Goal: Task Accomplishment & Management: Use online tool/utility

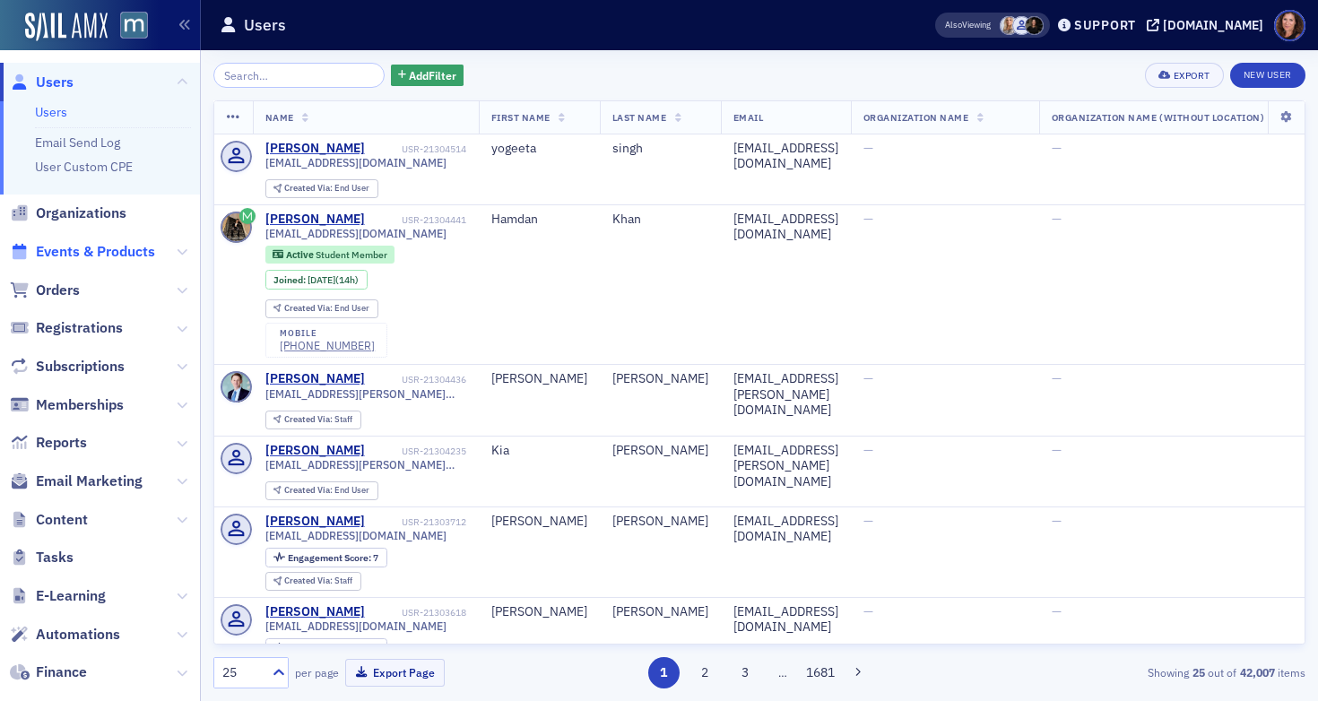
click at [98, 247] on span "Events & Products" at bounding box center [95, 252] width 119 height 20
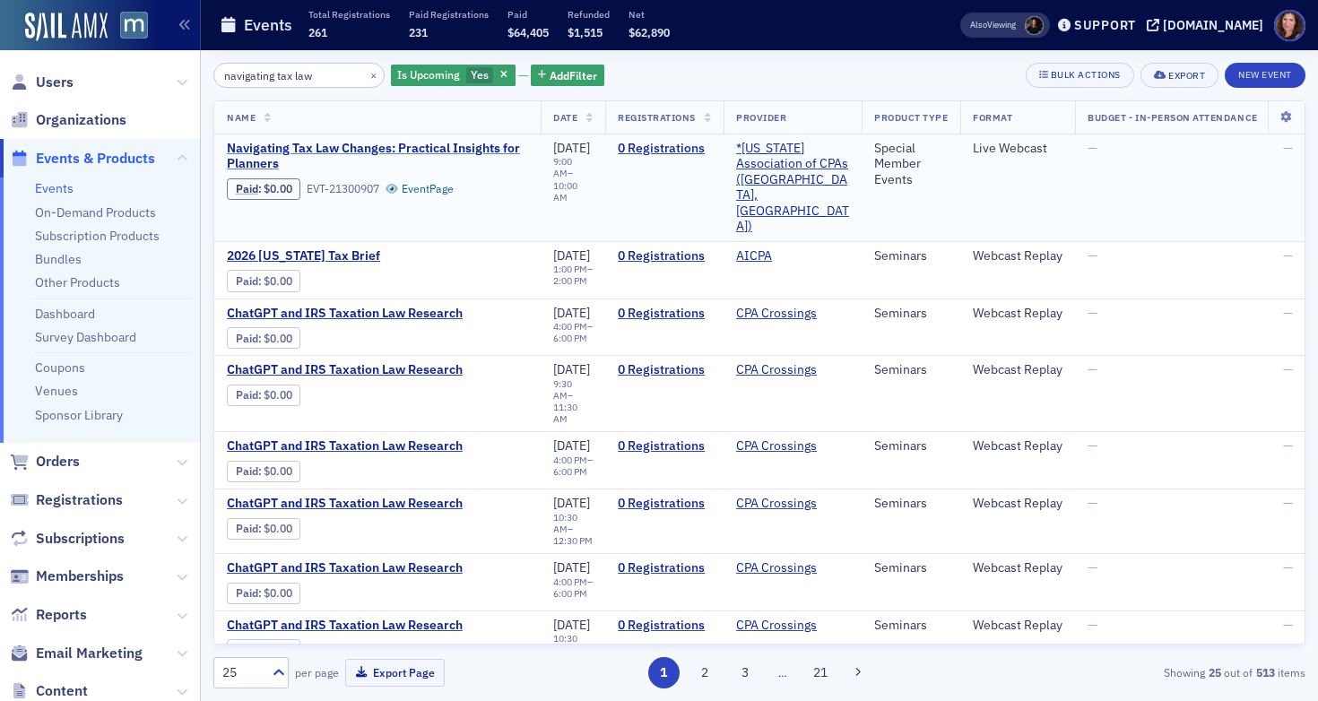
type input "navigating tax law"
click at [417, 146] on span "Navigating Tax Law Changes: Practical Insights for Planners" at bounding box center [377, 156] width 301 height 31
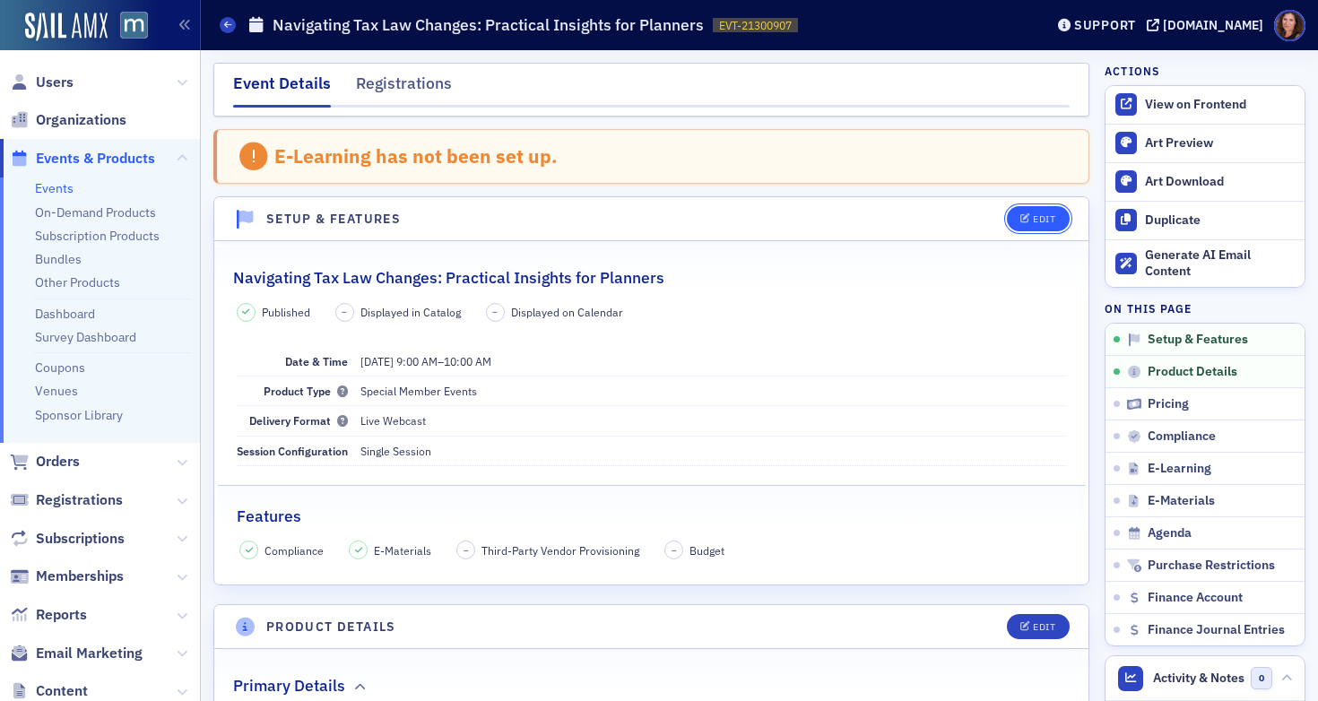
click at [1033, 216] on div "Edit" at bounding box center [1044, 219] width 22 height 10
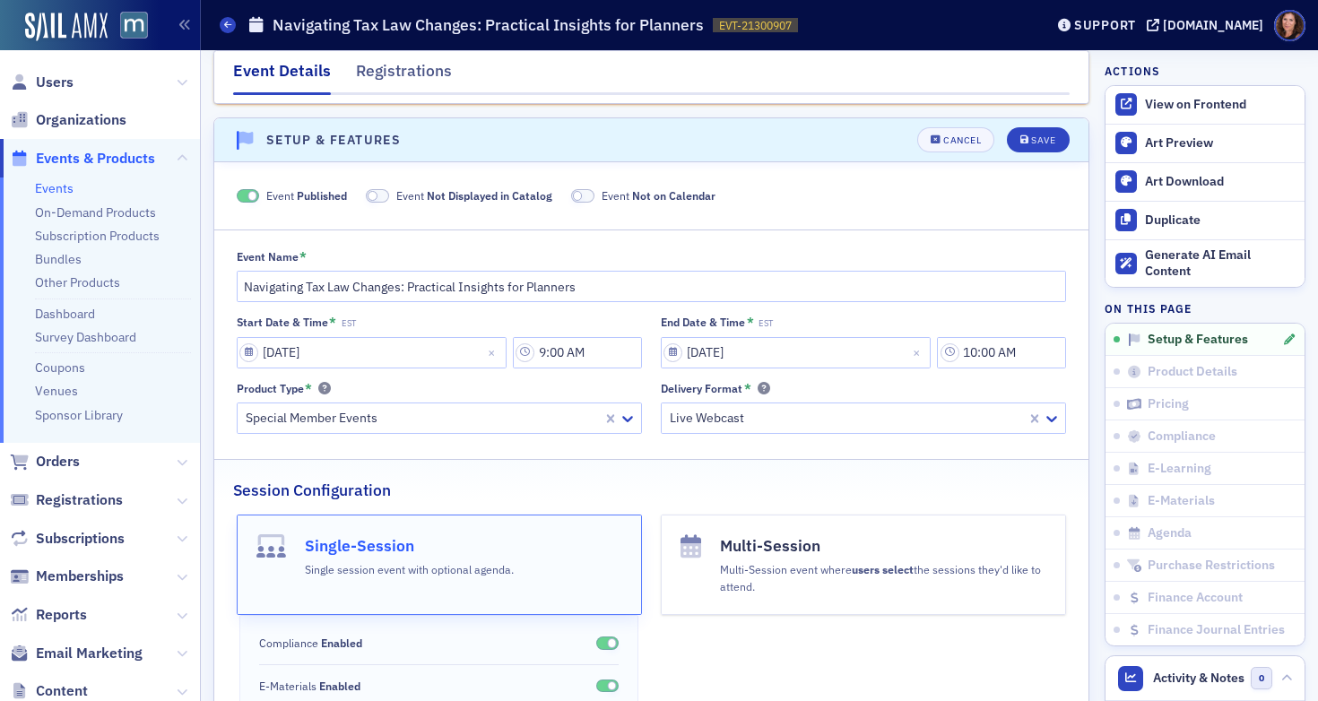
scroll to position [92, 0]
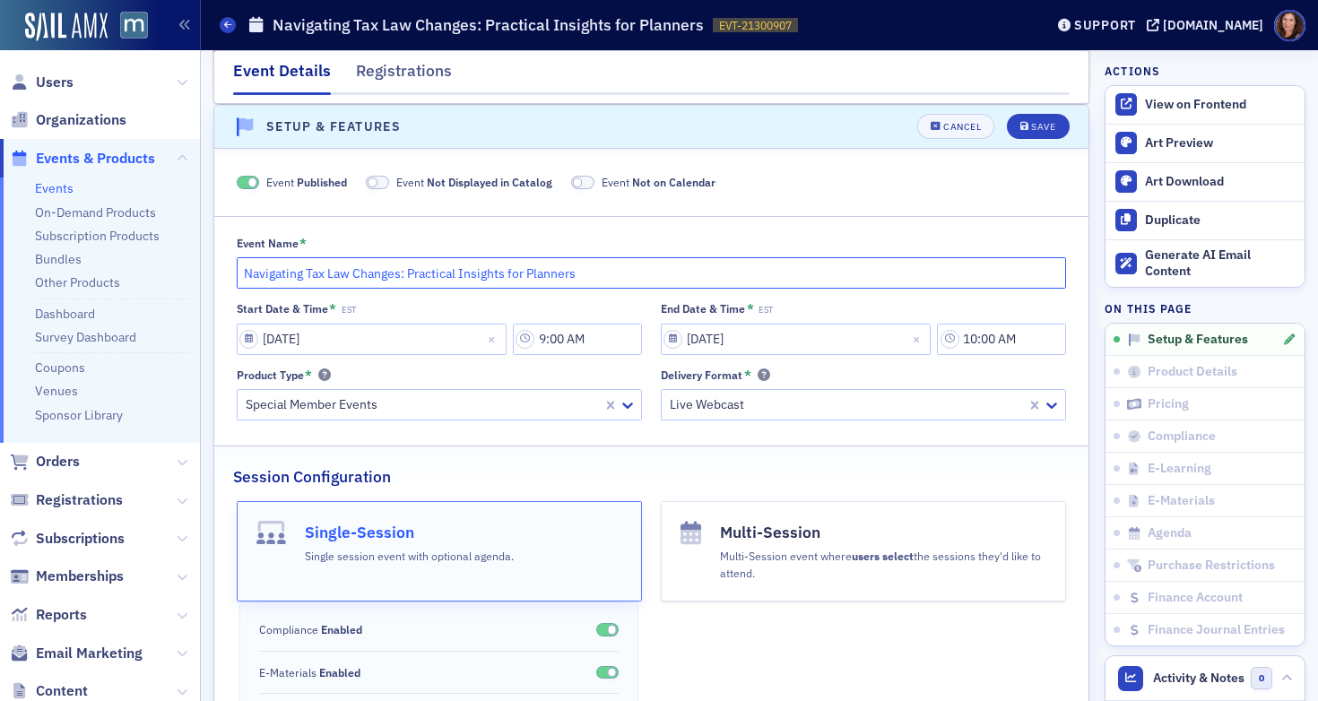
click at [429, 263] on input "Navigating Tax Law Changes: Practical Insights for Planners" at bounding box center [652, 272] width 831 height 31
paste input "Year-End Tax Planning Roundtable: Applying the New Rules in Practice"
type input "Year-End Tax Planning Roundtable: Applying the New Rules in Practice"
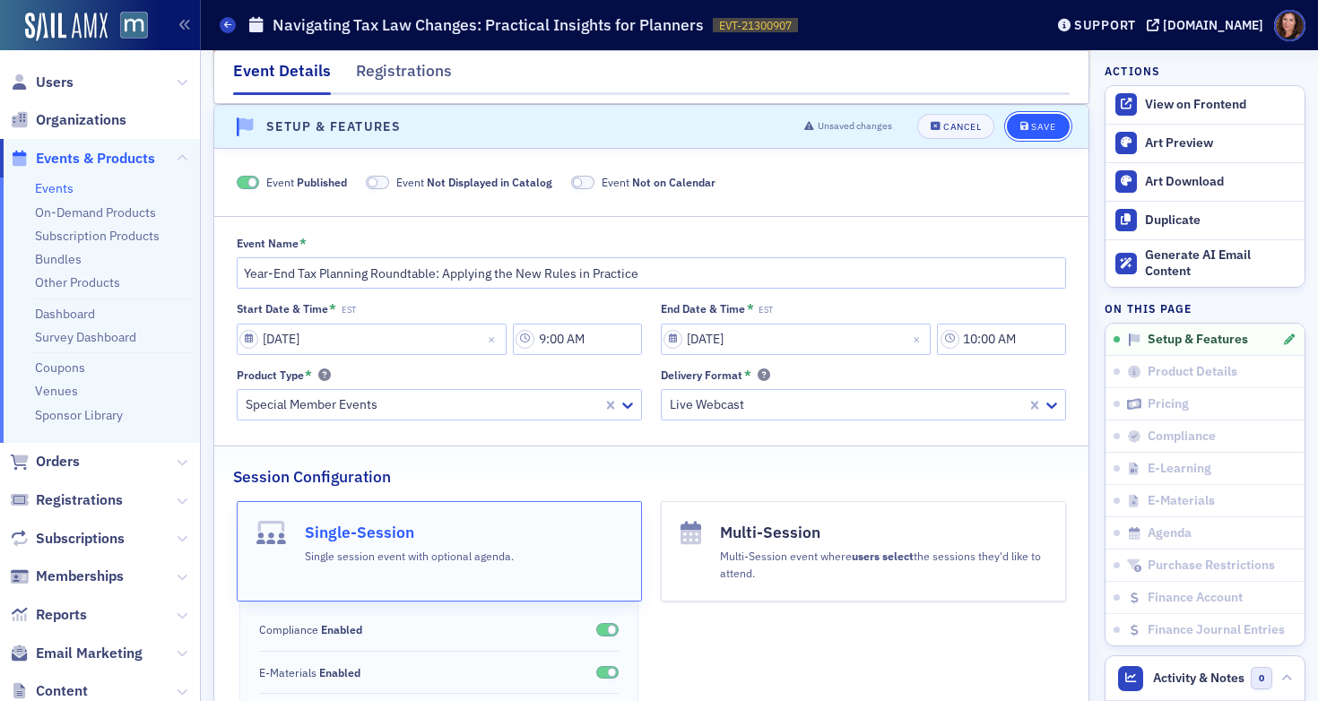
click at [1031, 125] on div "Save" at bounding box center [1043, 127] width 24 height 10
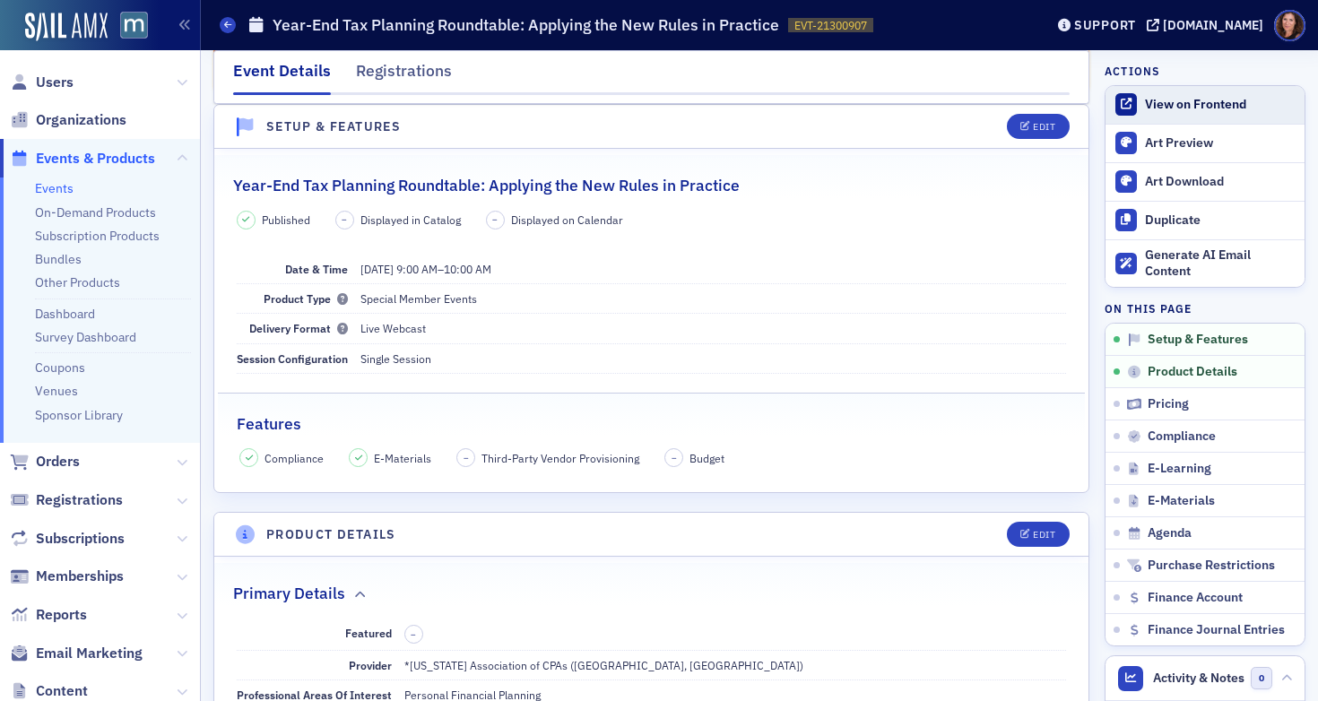
click at [1162, 105] on div "View on Frontend" at bounding box center [1220, 105] width 151 height 16
